Goal: Task Accomplishment & Management: Complete application form

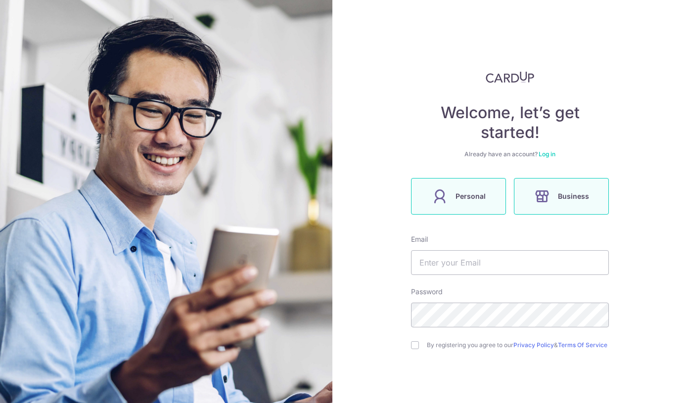
click at [488, 194] on label "Personal" at bounding box center [458, 196] width 95 height 37
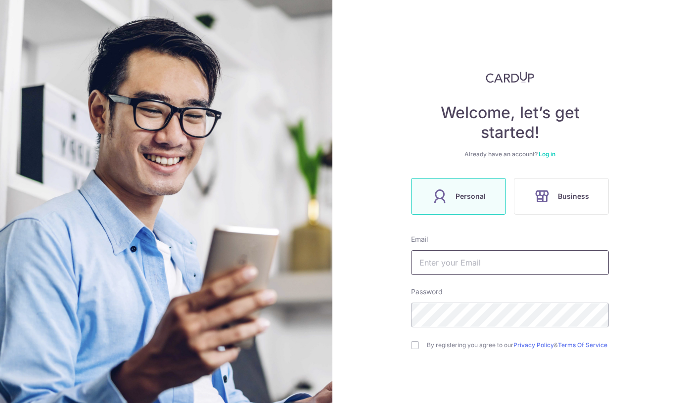
click at [449, 262] on input "text" at bounding box center [510, 262] width 198 height 25
type input "lou.desker@gmail.com"
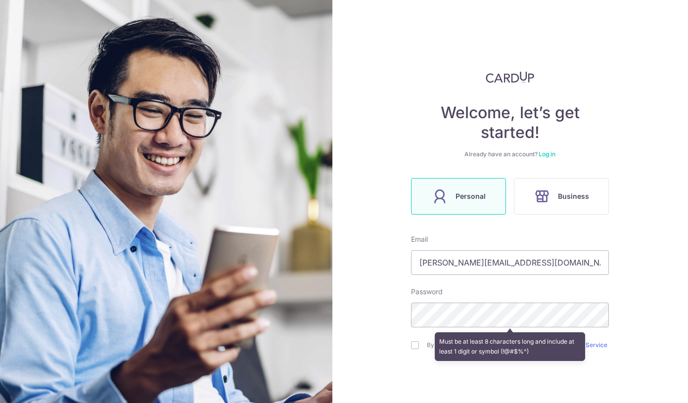
click at [654, 245] on div "Welcome, let’s get started! Already have an account? Log in Personal Business E…" at bounding box center [510, 201] width 356 height 403
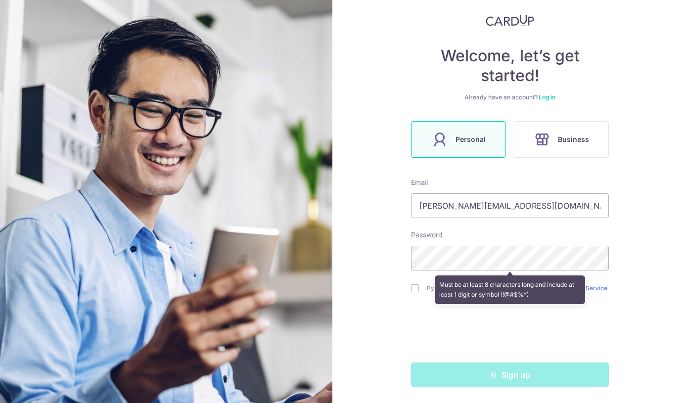
scroll to position [61, 0]
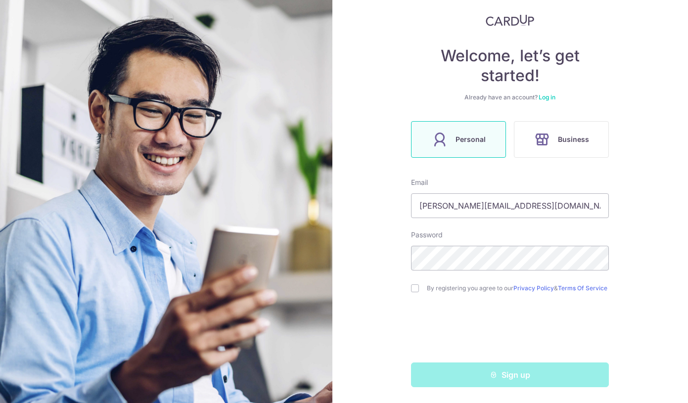
click at [406, 286] on div "Welcome, let’s get started! Already have an account? Log in Personal Business E…" at bounding box center [510, 201] width 356 height 403
click at [413, 287] on input "checkbox" at bounding box center [415, 288] width 8 height 8
checkbox input "true"
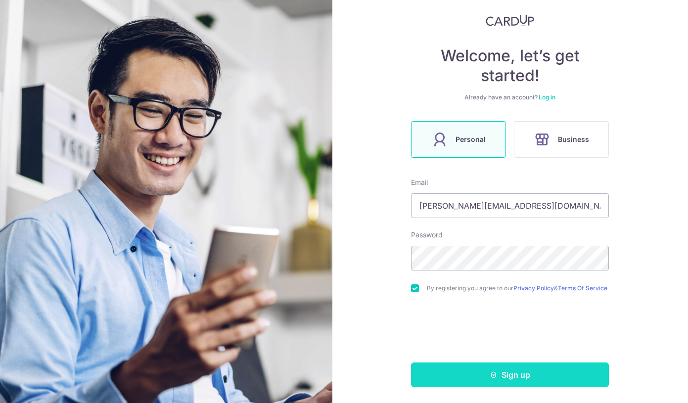
click at [466, 372] on button "Sign up" at bounding box center [510, 374] width 198 height 25
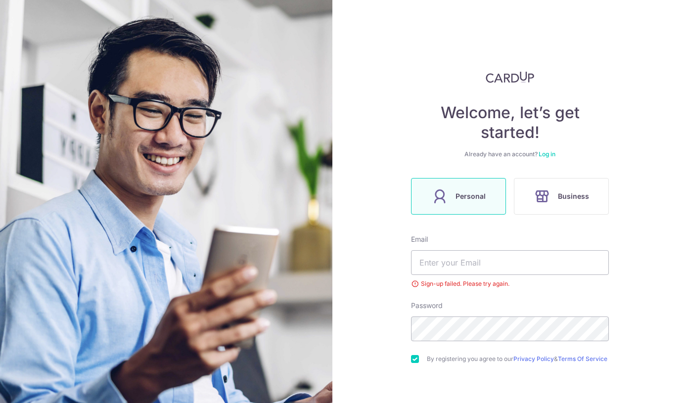
scroll to position [36, 0]
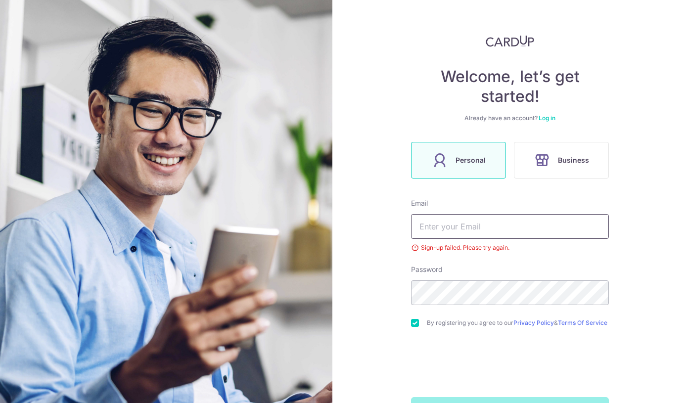
click at [450, 224] on input "text" at bounding box center [510, 226] width 198 height 25
type input "lou.desker@gmail.com"
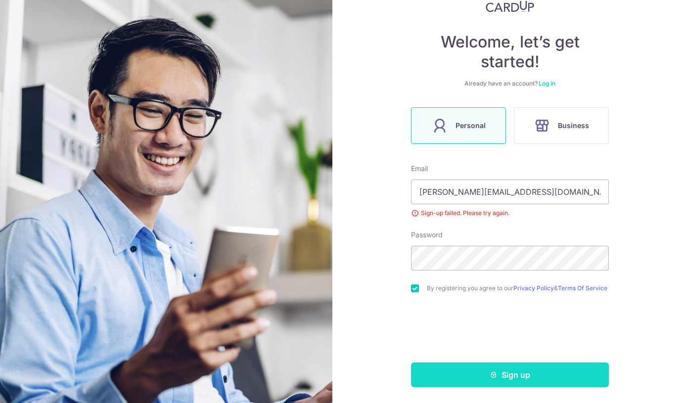
scroll to position [75, 0]
click at [465, 378] on button "Sign up" at bounding box center [510, 374] width 198 height 25
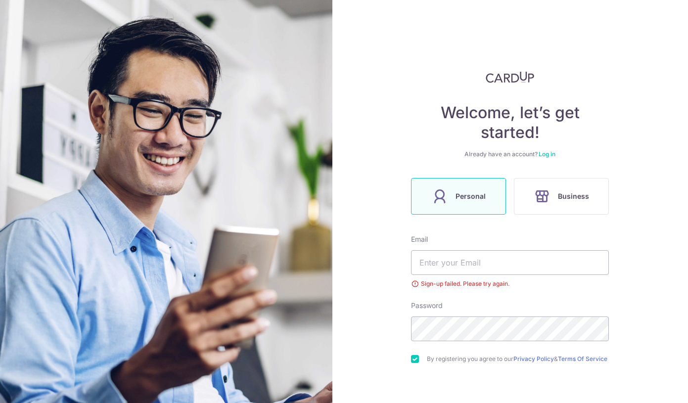
scroll to position [36, 0]
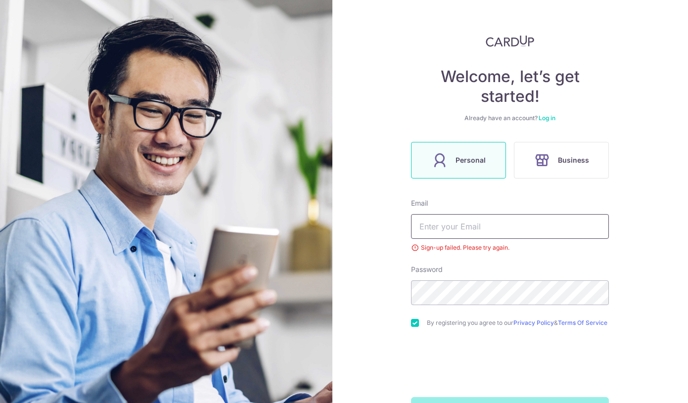
click at [454, 222] on input "text" at bounding box center [510, 226] width 198 height 25
click at [393, 233] on div "Welcome, let’s get started! Already have an account? Log in Personal Business E…" at bounding box center [510, 201] width 356 height 403
click at [415, 247] on div "Sign-up failed. Please try again." at bounding box center [510, 248] width 198 height 10
click at [452, 219] on input "text" at bounding box center [510, 226] width 198 height 25
type input "[PERSON_NAME][EMAIL_ADDRESS][DOMAIN_NAME]"
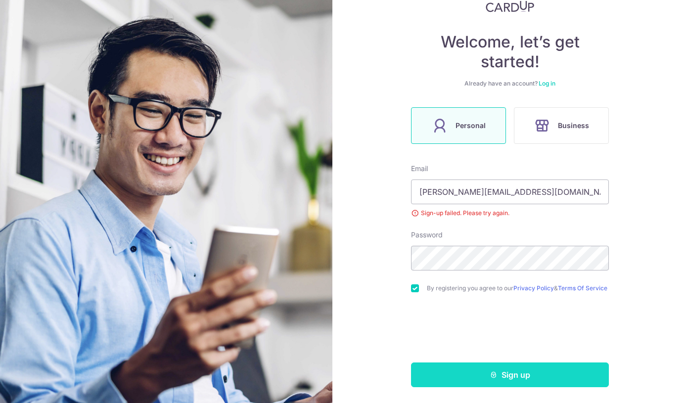
scroll to position [75, 0]
click at [521, 372] on button "Sign up" at bounding box center [510, 374] width 198 height 25
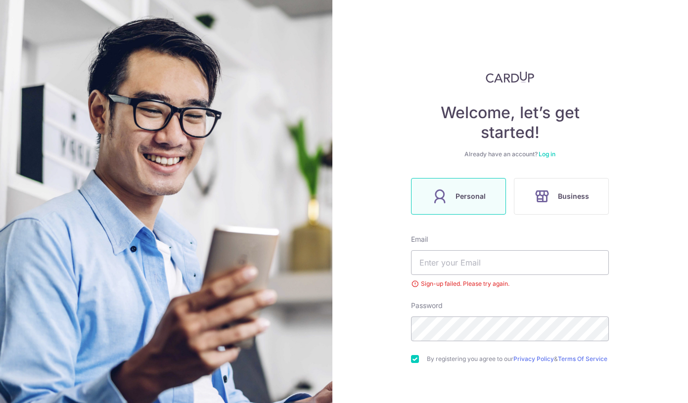
scroll to position [36, 0]
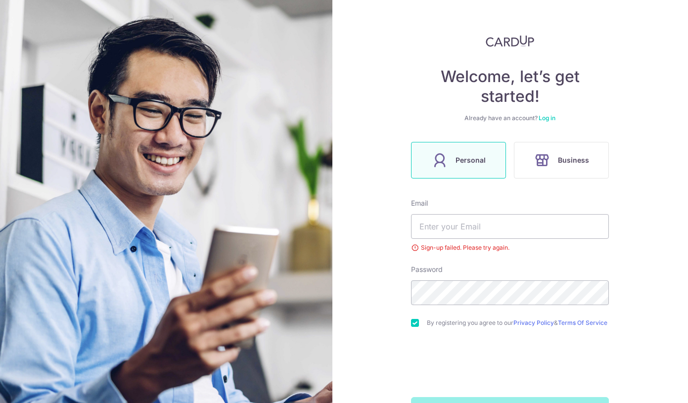
click at [546, 119] on link "Log in" at bounding box center [546, 117] width 17 height 7
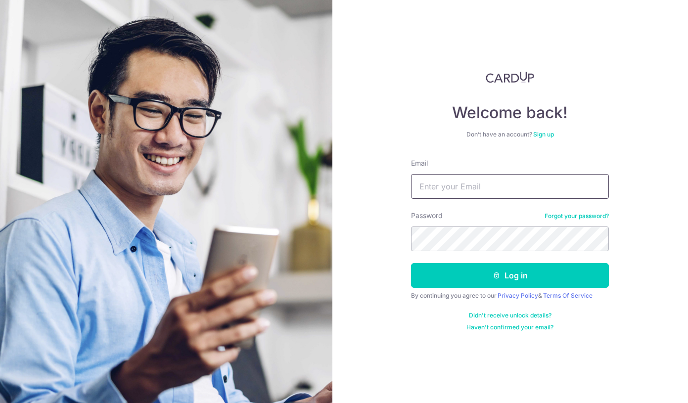
type input "[PERSON_NAME][EMAIL_ADDRESS][DOMAIN_NAME]"
click at [510, 275] on button "Log in" at bounding box center [510, 275] width 198 height 25
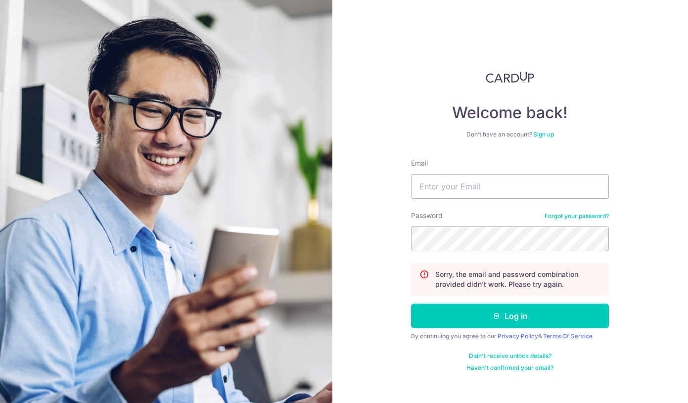
click at [610, 240] on div "Welcome back! Don’t have an account? Sign up Email Password Forgot your passwor…" at bounding box center [510, 201] width 356 height 403
click at [588, 219] on link "Forgot your password?" at bounding box center [576, 216] width 64 height 8
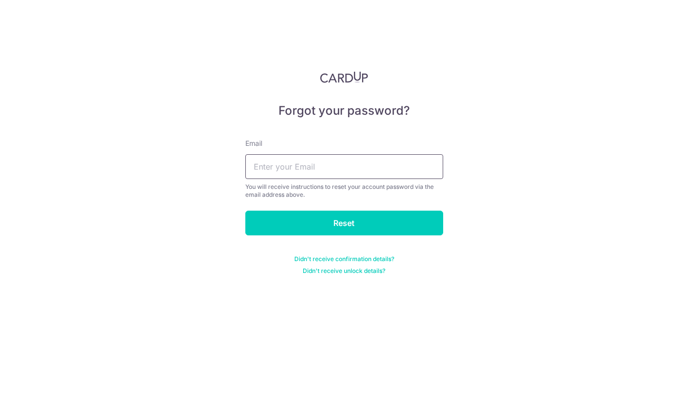
click at [335, 173] on input "text" at bounding box center [344, 166] width 198 height 25
type input "[PERSON_NAME][EMAIL_ADDRESS][DOMAIN_NAME]"
click at [344, 223] on input "Reset" at bounding box center [344, 223] width 198 height 25
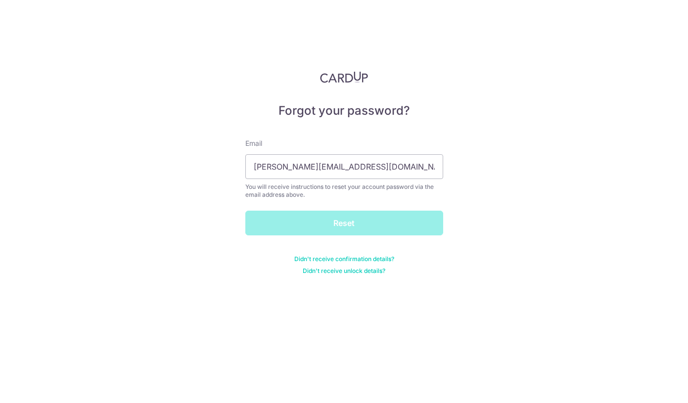
click at [329, 222] on div "Reset" at bounding box center [344, 223] width 210 height 25
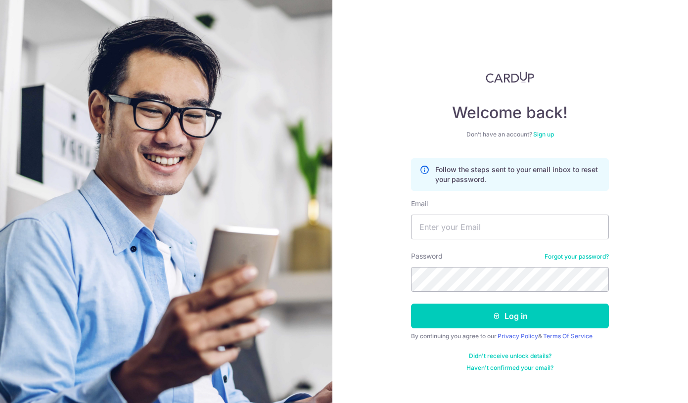
click at [337, 171] on div "Welcome back! Don’t have an account? Sign up Follow the steps sent to your emai…" at bounding box center [510, 201] width 356 height 403
